Goal: Information Seeking & Learning: Learn about a topic

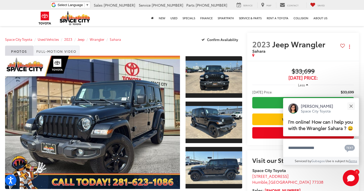
click at [48, 53] on link "Full-Motion Video" at bounding box center [56, 51] width 46 height 10
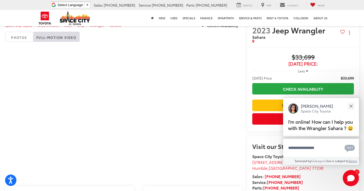
scroll to position [13, 0]
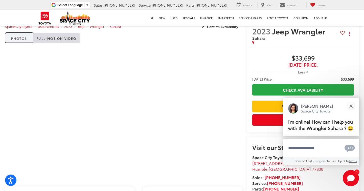
click at [16, 36] on link "Photos" at bounding box center [19, 38] width 28 height 10
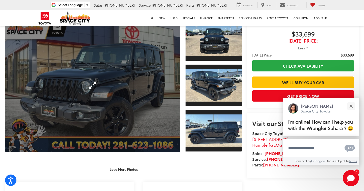
scroll to position [57, 0]
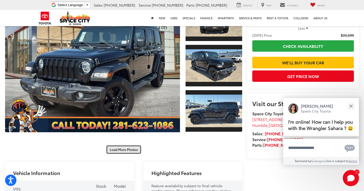
click at [118, 150] on button "Load More Photos" at bounding box center [123, 149] width 35 height 9
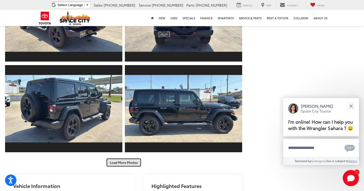
scroll to position [217, 0]
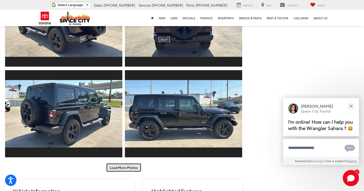
click at [118, 168] on button "Load More Photos" at bounding box center [123, 167] width 35 height 9
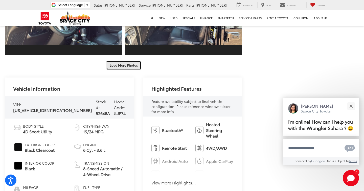
scroll to position [508, 0]
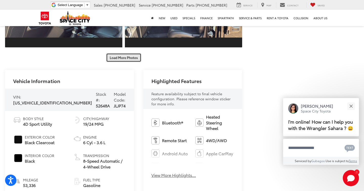
click at [124, 54] on button "Load More Photos" at bounding box center [123, 57] width 35 height 9
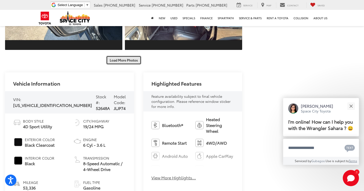
scroll to position [693, 0]
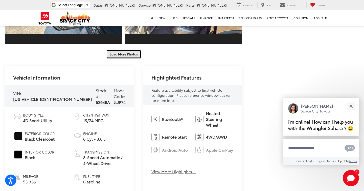
click at [121, 50] on button "Load More Photos" at bounding box center [123, 54] width 35 height 9
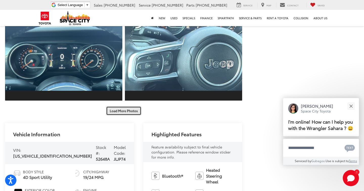
scroll to position [844, 0]
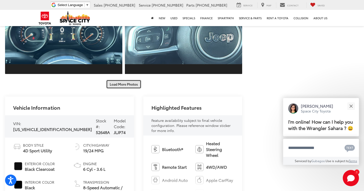
click at [114, 80] on button "Load More Photos" at bounding box center [123, 84] width 35 height 9
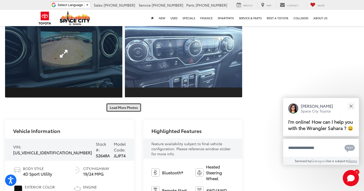
scroll to position [1004, 0]
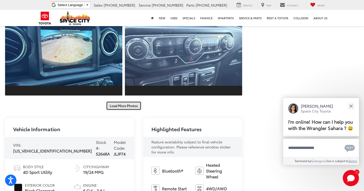
click at [112, 101] on button "Load More Photos" at bounding box center [123, 105] width 35 height 9
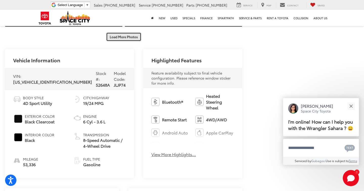
scroll to position [1253, 0]
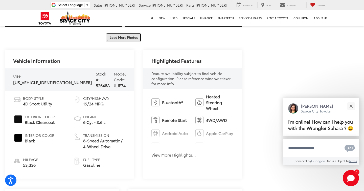
click at [130, 33] on button "Load More Photos" at bounding box center [123, 37] width 35 height 9
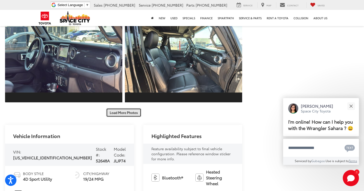
scroll to position [1360, 0]
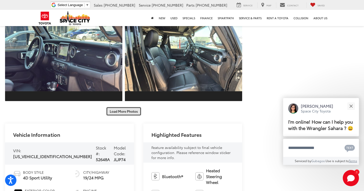
click at [122, 107] on button "Load More Photos" at bounding box center [123, 111] width 35 height 9
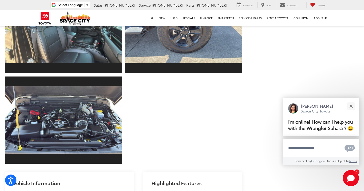
scroll to position [1480, 0]
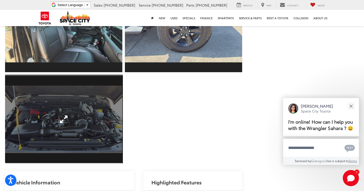
click at [96, 127] on link "Expand Photo 34" at bounding box center [63, 119] width 117 height 88
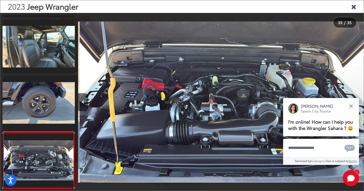
scroll to position [0, 9723]
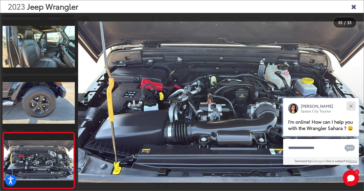
click at [351, 105] on div "Close" at bounding box center [351, 105] width 3 height 3
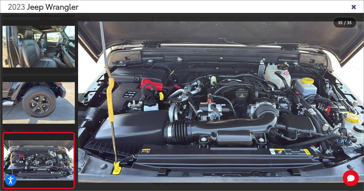
click at [83, 101] on icon "Previous image" at bounding box center [83, 102] width 3 height 4
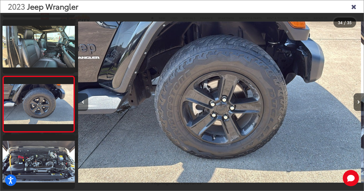
scroll to position [0, 9437]
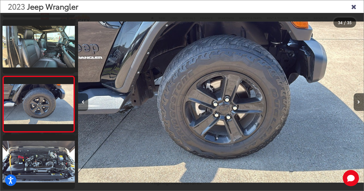
click at [83, 101] on icon "Previous image" at bounding box center [83, 102] width 3 height 4
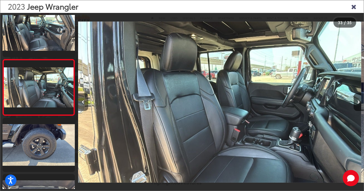
scroll to position [0, 9151]
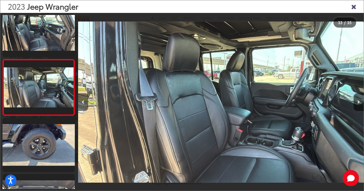
click at [83, 101] on icon "Previous image" at bounding box center [83, 102] width 3 height 4
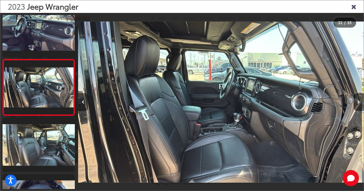
scroll to position [0, 8865]
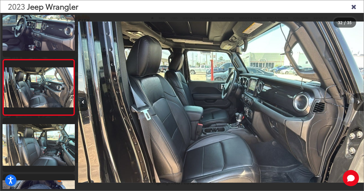
click at [83, 101] on icon "Previous image" at bounding box center [83, 102] width 3 height 4
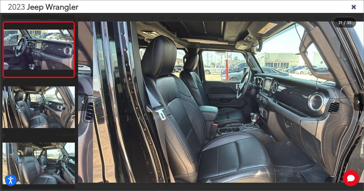
scroll to position [0, 0]
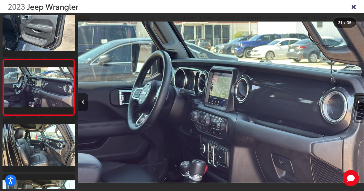
click at [83, 101] on icon "Previous image" at bounding box center [83, 102] width 3 height 4
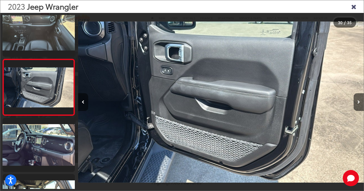
click at [83, 101] on icon "Previous image" at bounding box center [83, 102] width 3 height 4
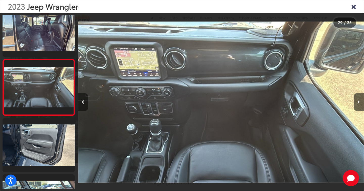
click at [83, 101] on icon "Previous image" at bounding box center [83, 102] width 3 height 4
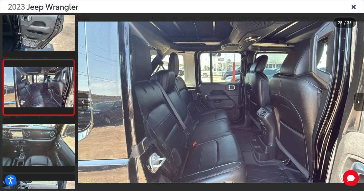
click at [83, 101] on icon "Previous image" at bounding box center [83, 102] width 3 height 4
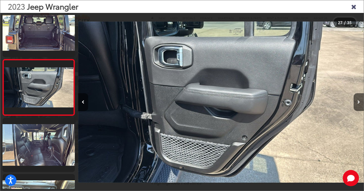
click at [83, 101] on icon "Previous image" at bounding box center [83, 102] width 3 height 4
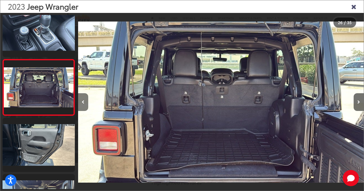
click at [83, 101] on icon "Previous image" at bounding box center [83, 102] width 3 height 4
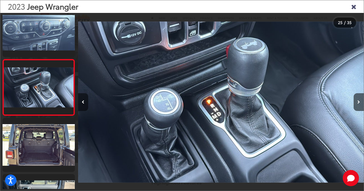
click at [83, 101] on icon "Previous image" at bounding box center [83, 102] width 3 height 4
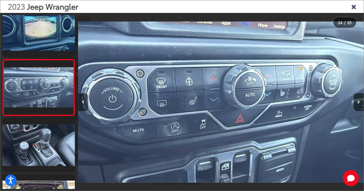
click at [83, 101] on icon "Previous image" at bounding box center [83, 102] width 3 height 4
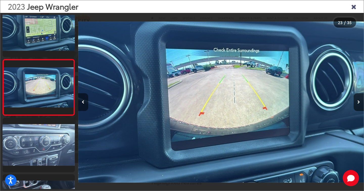
click at [83, 101] on icon "Previous image" at bounding box center [83, 102] width 3 height 4
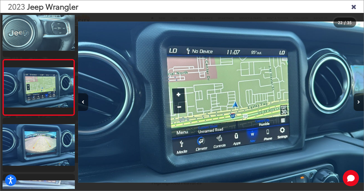
click at [83, 101] on icon "Previous image" at bounding box center [83, 102] width 3 height 4
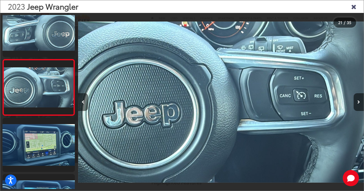
click at [83, 101] on icon "Previous image" at bounding box center [83, 102] width 3 height 4
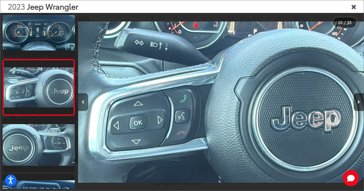
click at [83, 101] on icon "Previous image" at bounding box center [83, 102] width 3 height 4
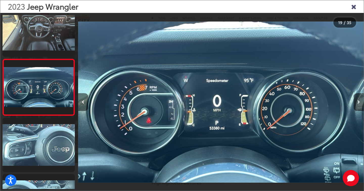
click at [83, 101] on icon "Previous image" at bounding box center [83, 102] width 3 height 4
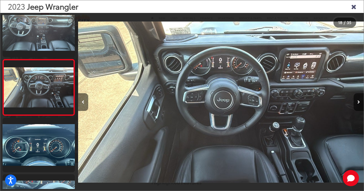
click at [83, 101] on icon "Previous image" at bounding box center [83, 102] width 3 height 4
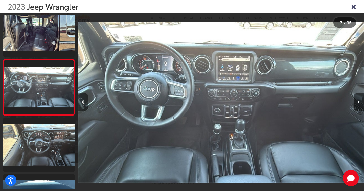
click at [83, 101] on icon "Previous image" at bounding box center [83, 102] width 3 height 4
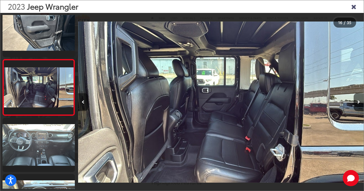
click at [83, 101] on icon "Previous image" at bounding box center [83, 102] width 3 height 4
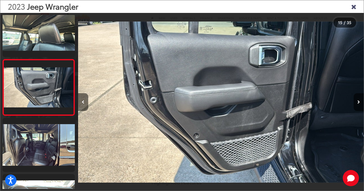
click at [83, 101] on icon "Previous image" at bounding box center [83, 102] width 3 height 4
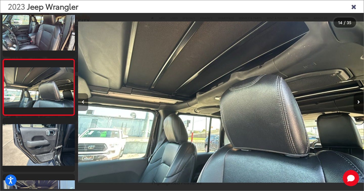
click at [83, 101] on icon "Previous image" at bounding box center [83, 102] width 3 height 4
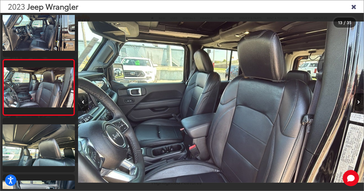
click at [83, 101] on icon "Previous image" at bounding box center [83, 102] width 3 height 4
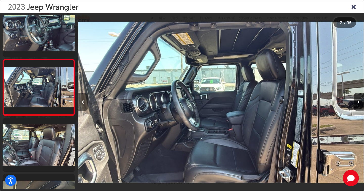
click at [83, 101] on icon "Previous image" at bounding box center [83, 102] width 3 height 4
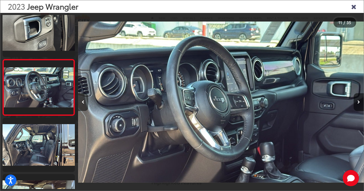
click at [83, 101] on icon "Previous image" at bounding box center [83, 102] width 3 height 4
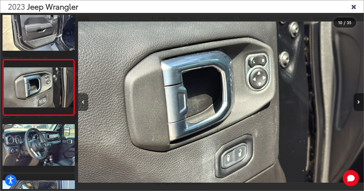
click at [83, 101] on icon "Previous image" at bounding box center [83, 102] width 3 height 4
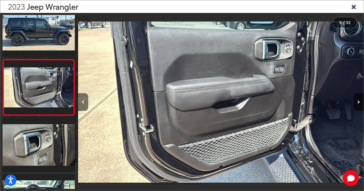
click at [83, 101] on icon "Previous image" at bounding box center [83, 102] width 3 height 4
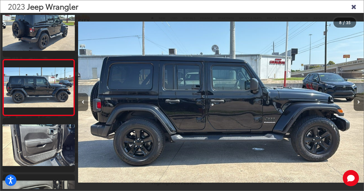
click at [83, 101] on icon "Previous image" at bounding box center [83, 102] width 3 height 4
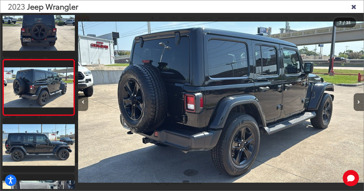
click at [83, 101] on icon "Previous image" at bounding box center [83, 102] width 3 height 4
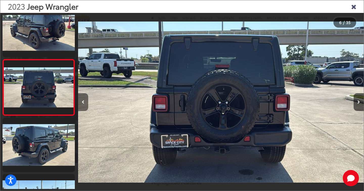
click at [83, 101] on icon "Previous image" at bounding box center [83, 102] width 3 height 4
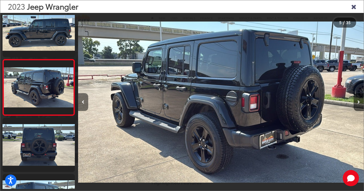
click at [83, 101] on icon "Previous image" at bounding box center [83, 102] width 3 height 4
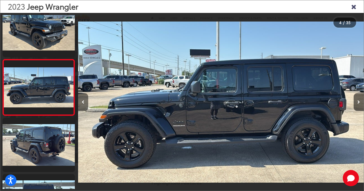
click at [83, 101] on icon "Previous image" at bounding box center [83, 102] width 3 height 4
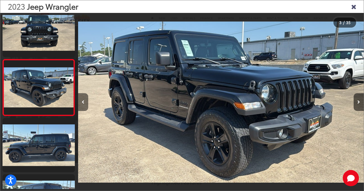
click at [83, 101] on icon "Previous image" at bounding box center [83, 102] width 3 height 4
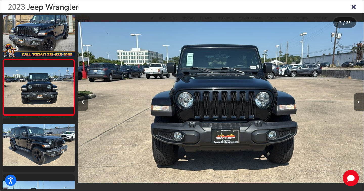
click at [83, 101] on icon "Previous image" at bounding box center [83, 102] width 3 height 4
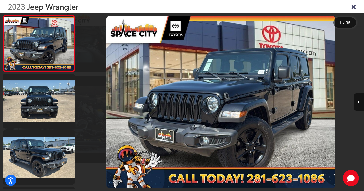
click at [353, 7] on icon "Close gallery" at bounding box center [353, 6] width 5 height 7
